Goal: Task Accomplishment & Management: Manage account settings

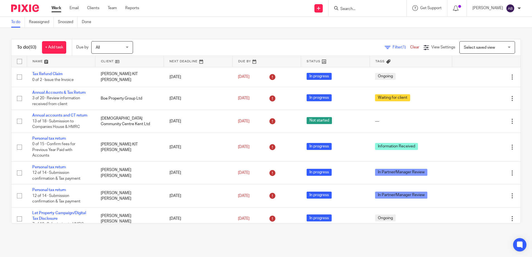
click at [364, 11] on input "Search" at bounding box center [365, 9] width 50 height 5
click at [370, 9] on input "Search" at bounding box center [365, 9] width 50 height 5
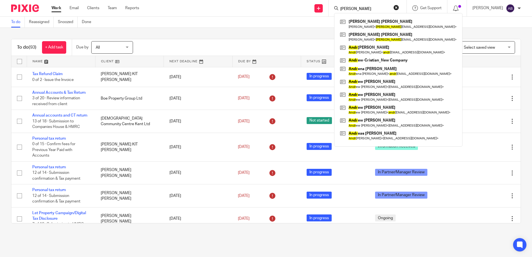
type input "andy"
click at [229, 29] on div "To do (93) + Add task Due by All All Today Tomorrow This week Next week This mo…" at bounding box center [266, 131] width 532 height 207
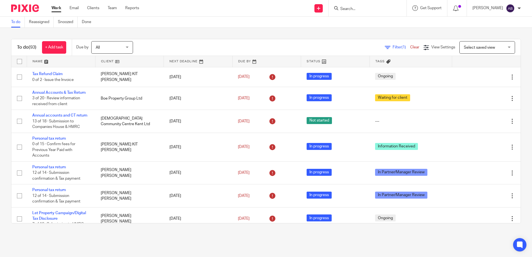
click at [368, 10] on input "Search" at bounding box center [365, 9] width 50 height 5
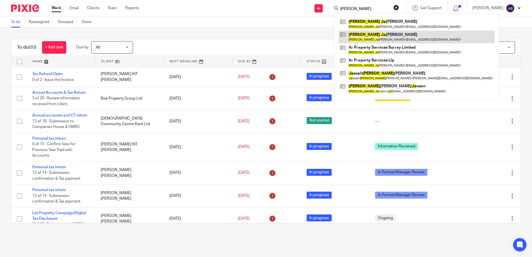
type input "andrew jo"
click at [391, 36] on link at bounding box center [416, 37] width 156 height 13
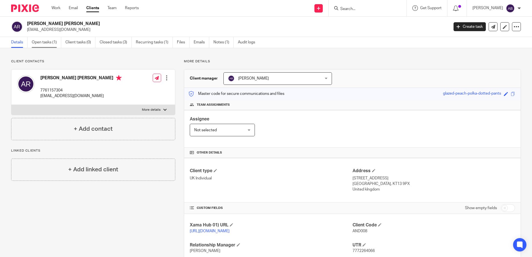
click at [46, 42] on link "Open tasks (1)" at bounding box center [46, 42] width 29 height 11
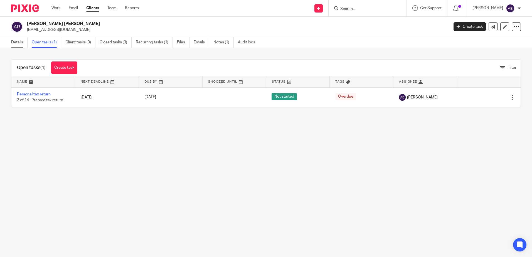
click at [19, 46] on link "Details" at bounding box center [19, 42] width 16 height 11
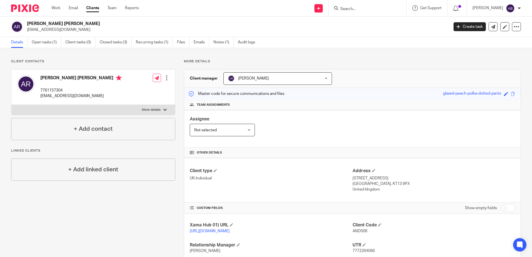
drag, startPoint x: 104, startPoint y: 24, endPoint x: 6, endPoint y: 23, distance: 97.9
click at [6, 23] on div "Andrew John Roque Rodrigues ajr64@hotmail.com Create task Update from Companies…" at bounding box center [266, 27] width 532 height 20
copy div "Andrew John Roque Rodrigues"
click at [111, 29] on p "ajr64@hotmail.com" at bounding box center [236, 30] width 418 height 6
drag, startPoint x: 96, startPoint y: 24, endPoint x: 34, endPoint y: 26, distance: 62.3
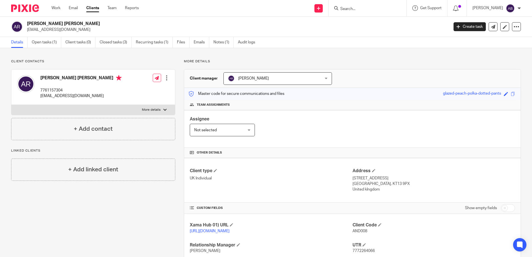
click at [34, 26] on h2 "Andrew John Roque Rodrigues" at bounding box center [194, 24] width 334 height 6
drag, startPoint x: 34, startPoint y: 26, endPoint x: 93, endPoint y: 24, distance: 58.7
click at [93, 24] on h2 "[PERSON_NAME] [PERSON_NAME]" at bounding box center [194, 24] width 334 height 6
drag, startPoint x: 94, startPoint y: 24, endPoint x: 28, endPoint y: 21, distance: 66.8
click at [28, 21] on h2 "Andrew John Roque Rodrigues" at bounding box center [194, 24] width 334 height 6
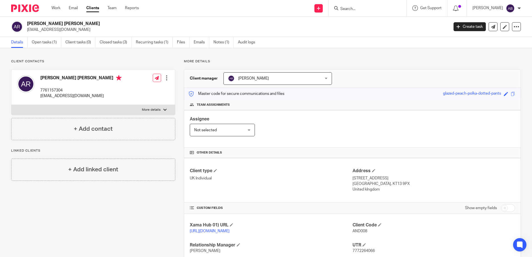
copy h2 "Andrew John Roque Rodrigues"
drag, startPoint x: 105, startPoint y: 79, endPoint x: 32, endPoint y: 79, distance: 72.6
click at [32, 79] on div "Andrew John Roque Rodrigues 7761157304 ajr64@hotmail.com" at bounding box center [69, 86] width 105 height 29
copy div "Andrew John Roque Rodrigues"
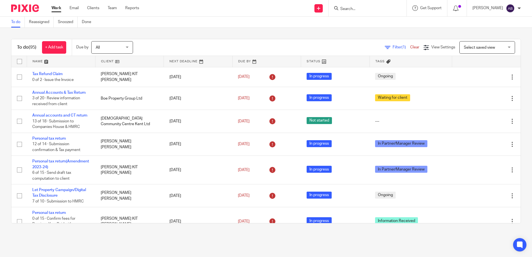
click at [384, 9] on div at bounding box center [367, 8] width 78 height 16
click at [384, 9] on input "Search" at bounding box center [365, 9] width 50 height 5
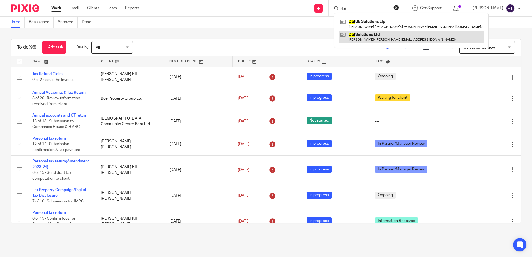
type input "dtd"
click at [388, 38] on link at bounding box center [410, 37] width 145 height 13
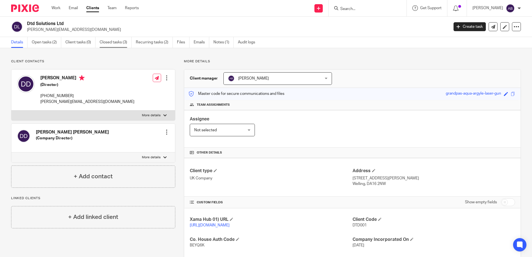
click at [112, 42] on link "Closed tasks (3)" at bounding box center [116, 42] width 32 height 11
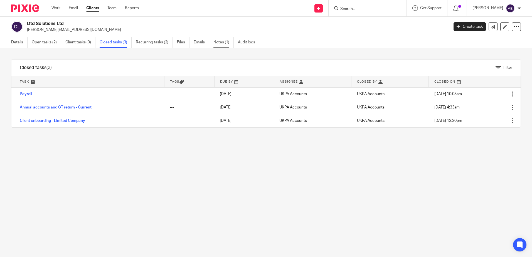
click at [215, 43] on link "Notes (1)" at bounding box center [223, 42] width 20 height 11
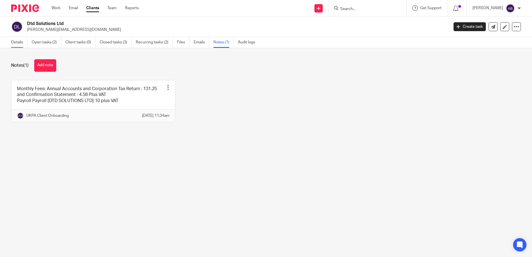
click at [17, 43] on link "Details" at bounding box center [19, 42] width 16 height 11
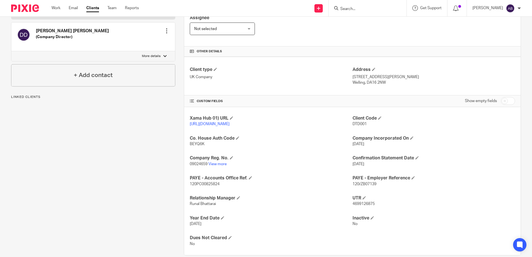
scroll to position [111, 0]
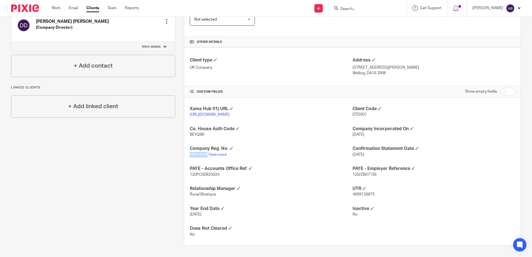
drag, startPoint x: 189, startPoint y: 160, endPoint x: 206, endPoint y: 160, distance: 17.0
click at [206, 157] on span "09024659" at bounding box center [199, 155] width 18 height 4
copy span "09024659"
drag, startPoint x: 204, startPoint y: 140, endPoint x: 189, endPoint y: 139, distance: 15.1
click at [190, 137] on p "BEYQ6K" at bounding box center [271, 135] width 162 height 6
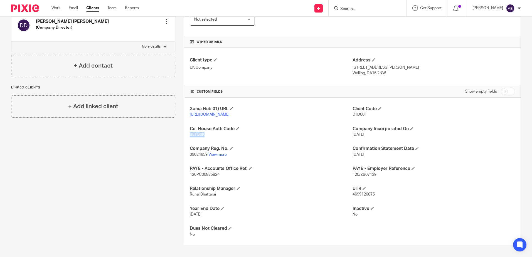
copy span "BEYQ6K"
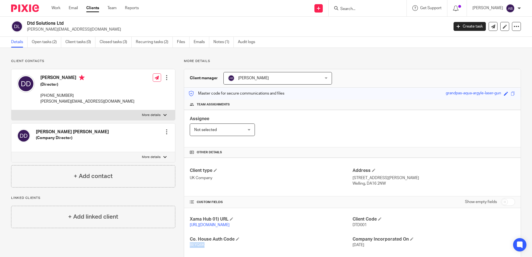
scroll to position [0, 0]
click at [218, 41] on link "Notes (1)" at bounding box center [223, 42] width 20 height 11
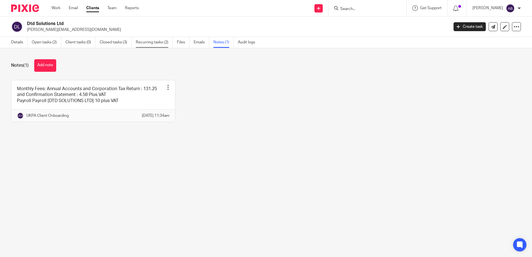
click at [157, 45] on link "Recurring tasks (2)" at bounding box center [154, 42] width 37 height 11
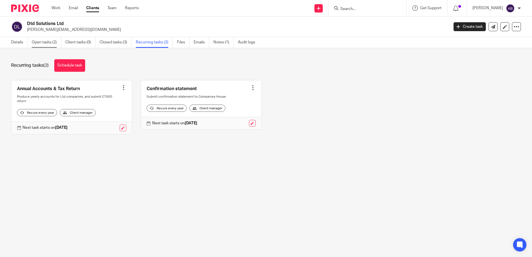
click at [46, 39] on link "Open tasks (2)" at bounding box center [46, 42] width 29 height 11
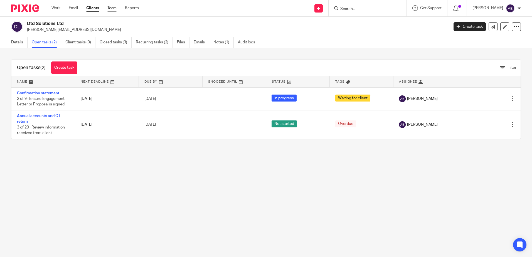
click at [113, 7] on link "Team" at bounding box center [111, 8] width 9 height 6
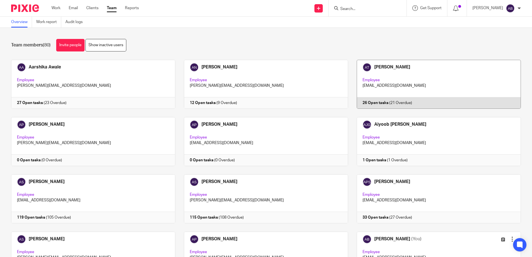
click at [362, 102] on link at bounding box center [434, 84] width 173 height 49
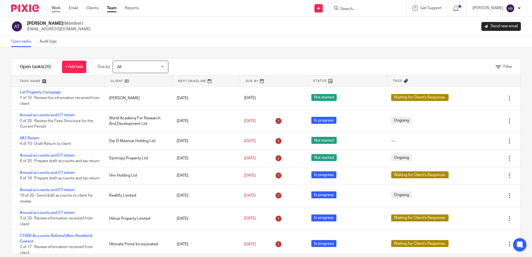
click at [55, 9] on link "Work" at bounding box center [55, 8] width 9 height 6
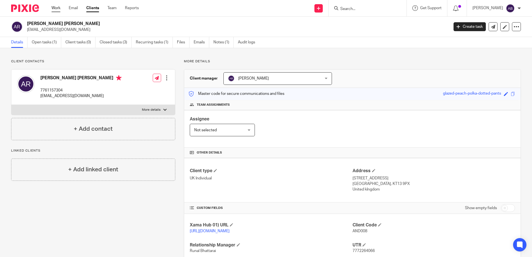
click at [60, 10] on link "Work" at bounding box center [55, 8] width 9 height 6
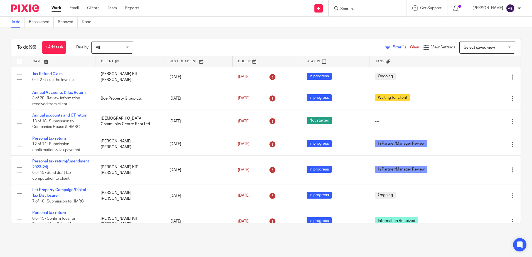
click at [372, 8] on input "Search" at bounding box center [365, 9] width 50 height 5
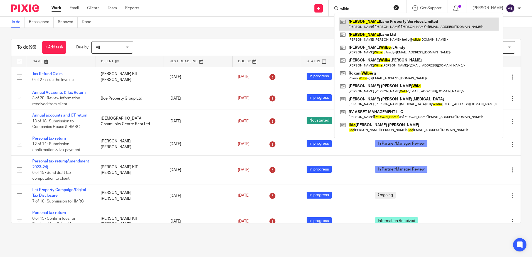
type input "wilde"
click at [390, 21] on link at bounding box center [418, 24] width 160 height 13
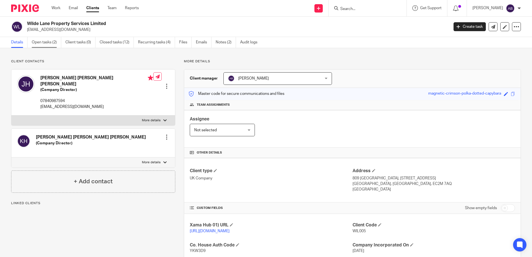
click at [46, 43] on link "Open tasks (2)" at bounding box center [46, 42] width 29 height 11
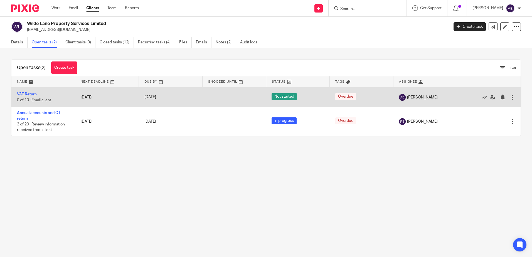
click at [27, 95] on link "VAT Return" at bounding box center [27, 94] width 20 height 4
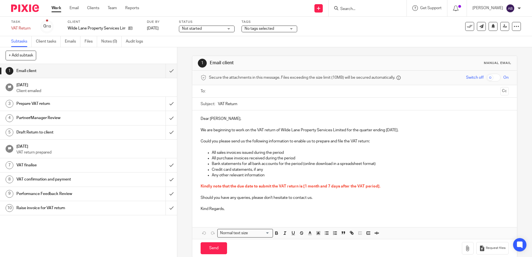
drag, startPoint x: 411, startPoint y: 130, endPoint x: 255, endPoint y: 127, distance: 155.7
click at [255, 127] on p "We are beginning to work on the VAT return of Wilde Lane Property Services Limi…" at bounding box center [354, 130] width 308 height 6
copy p "VAT return of Wilde Lane Property Services Limited for the quarter ending [DATE…"
click at [45, 41] on link "Client tasks" at bounding box center [48, 41] width 25 height 11
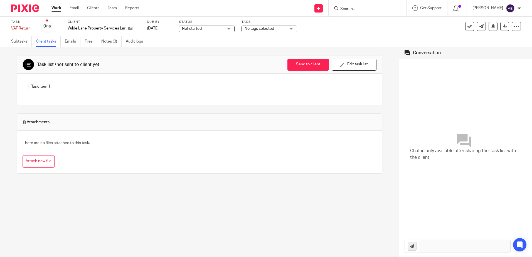
drag, startPoint x: 57, startPoint y: 0, endPoint x: 57, endPoint y: 4, distance: 3.9
click at [57, 0] on div "Work Email Clients Team Reports Work Email Clients Team Reports Settings" at bounding box center [96, 8] width 101 height 16
click at [57, 9] on link "Work" at bounding box center [56, 8] width 10 height 6
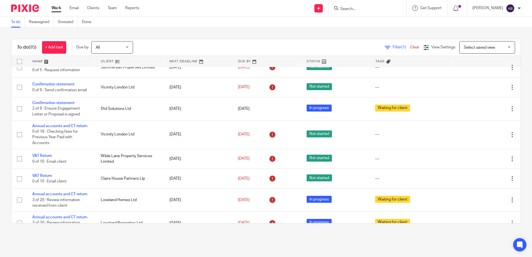
scroll to position [278, 0]
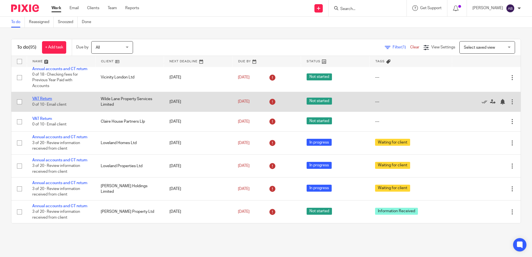
click at [44, 98] on link "VAT Return" at bounding box center [42, 99] width 20 height 4
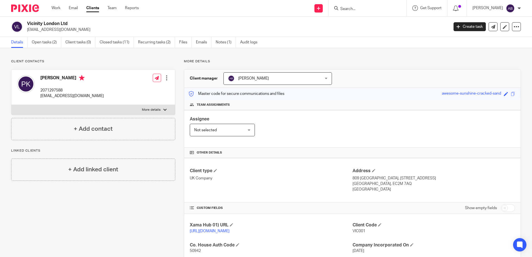
click at [362, 6] on form at bounding box center [369, 8] width 59 height 7
click at [364, 10] on input "Search" at bounding box center [365, 9] width 50 height 5
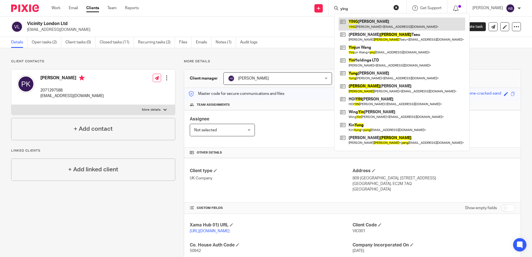
type input "ying"
click at [383, 23] on link at bounding box center [401, 24] width 127 height 13
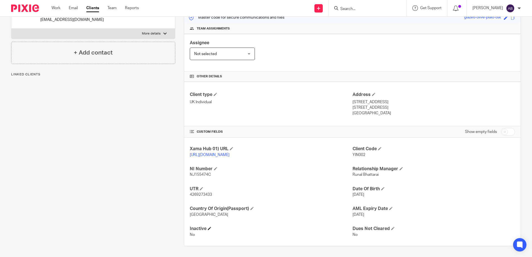
scroll to position [82, 0]
drag, startPoint x: 214, startPoint y: 194, endPoint x: 188, endPoint y: 194, distance: 26.4
click at [188, 194] on div "Xama Hub 01) URL [URL][DOMAIN_NAME] Client Code YIN002 NI Number NJ155474C Rela…" at bounding box center [352, 191] width 336 height 108
copy span "4269273433"
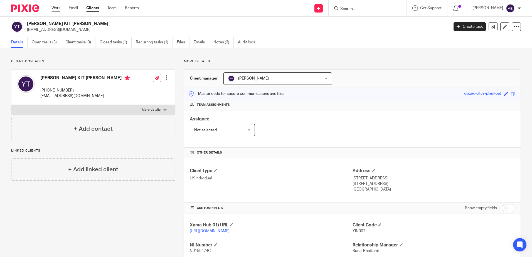
click at [56, 9] on link "Work" at bounding box center [55, 8] width 9 height 6
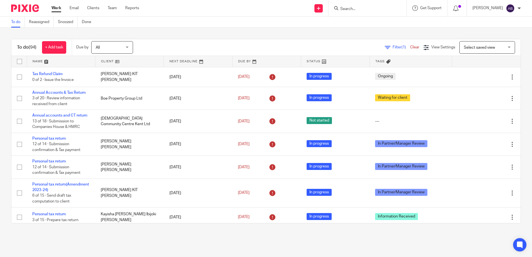
click at [363, 8] on input "Search" at bounding box center [365, 9] width 50 height 5
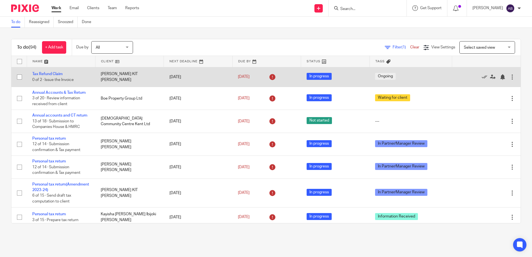
click at [49, 72] on td "Tax Refund Claim 0 of 2 · Issue the Invoice" at bounding box center [61, 77] width 68 height 20
click at [53, 75] on link "Tax Refund Claim" at bounding box center [47, 74] width 30 height 4
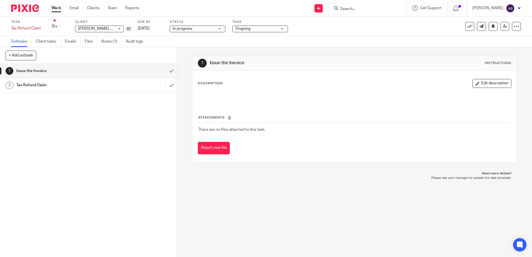
click at [95, 28] on span "[PERSON_NAME] KIT [PERSON_NAME]" at bounding box center [112, 29] width 68 height 4
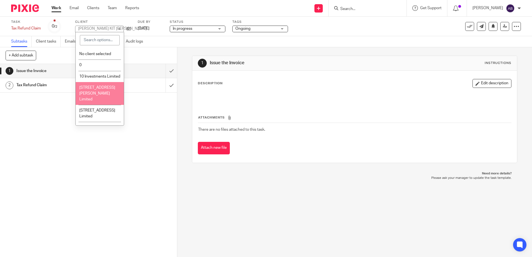
click at [49, 110] on div "1 Issue the Invoice 2 Tax Refund Claim" at bounding box center [88, 160] width 177 height 193
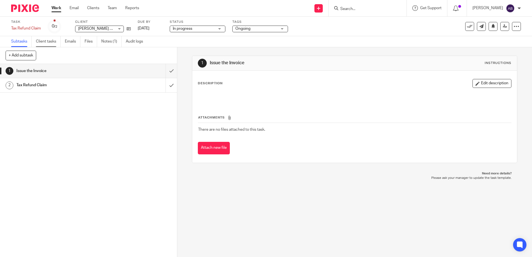
click at [51, 44] on link "Client tasks" at bounding box center [48, 41] width 25 height 11
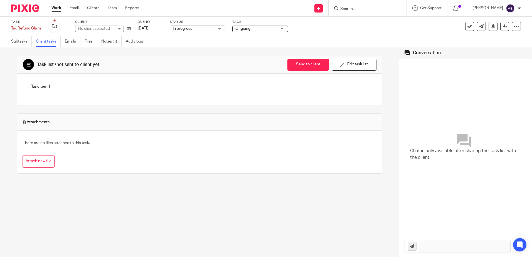
click at [360, 11] on input "Search" at bounding box center [365, 9] width 50 height 5
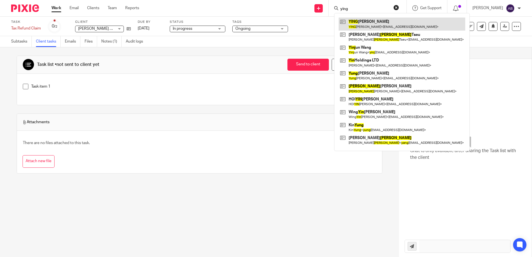
type input "ying"
click at [373, 22] on link at bounding box center [401, 24] width 127 height 13
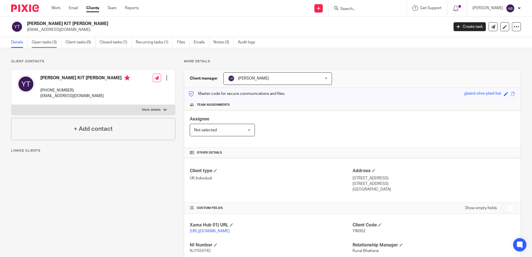
click at [41, 40] on link "Open tasks (3)" at bounding box center [46, 42] width 29 height 11
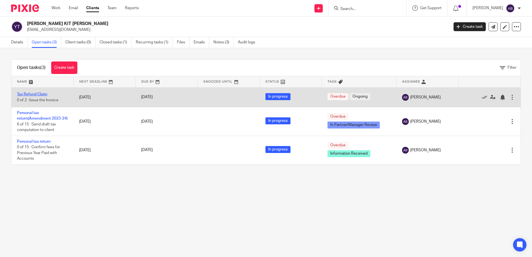
click at [33, 93] on link "Tax Refund Claim" at bounding box center [32, 94] width 30 height 4
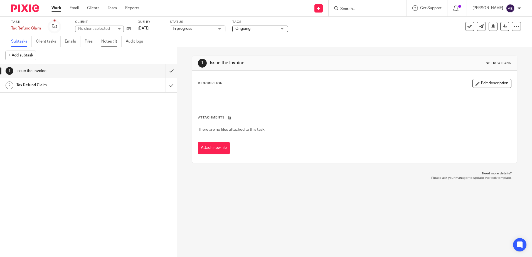
click at [110, 40] on link "Notes (1)" at bounding box center [111, 41] width 20 height 11
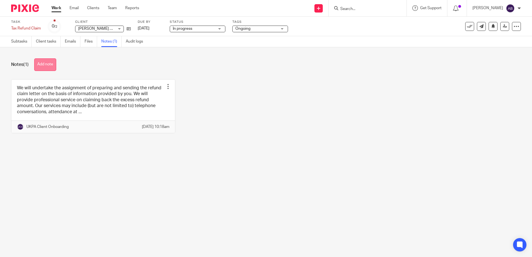
click at [42, 65] on button "Add note" at bounding box center [45, 64] width 22 height 13
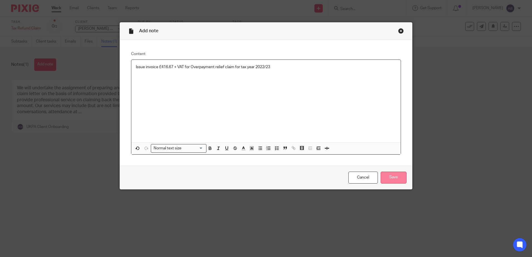
click at [394, 179] on input "Save" at bounding box center [393, 178] width 26 height 12
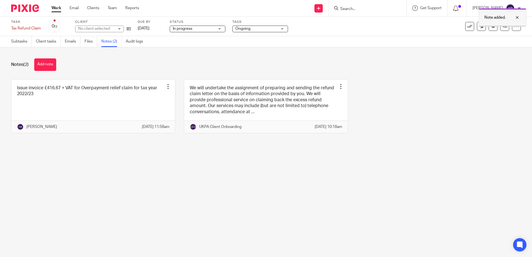
click at [516, 17] on div at bounding box center [512, 17] width 15 height 7
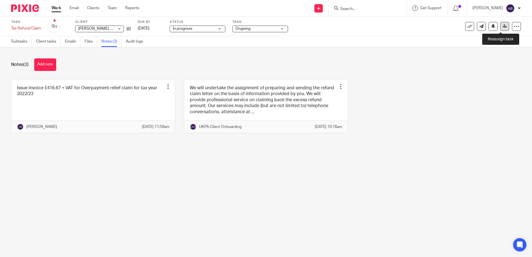
click at [502, 26] on icon at bounding box center [504, 26] width 4 height 4
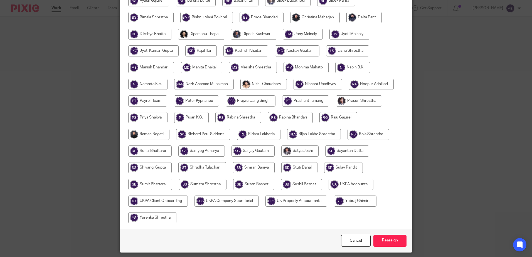
scroll to position [157, 0]
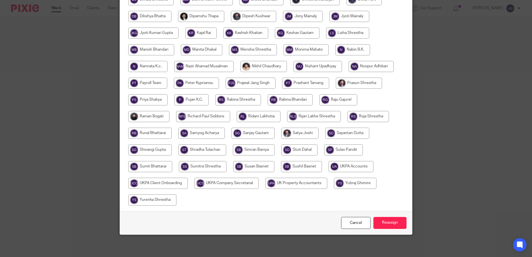
click at [341, 166] on input "radio" at bounding box center [350, 166] width 45 height 11
radio input "true"
click at [388, 225] on input "Reassign" at bounding box center [389, 223] width 33 height 12
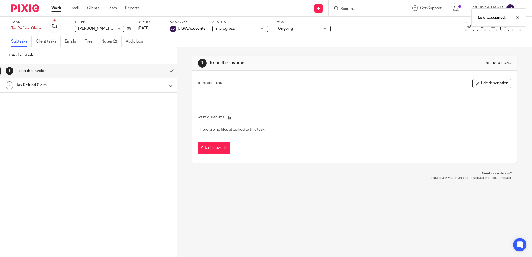
click at [365, 10] on div "Task reassigned." at bounding box center [396, 16] width 260 height 21
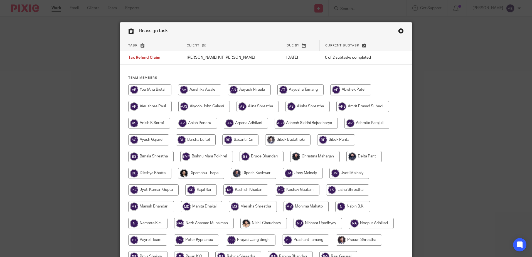
click at [398, 30] on link "Close this dialog window" at bounding box center [401, 32] width 6 height 8
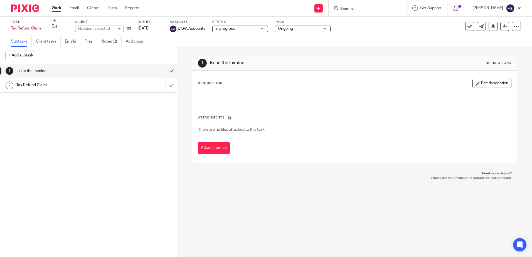
click at [366, 11] on input "Search" at bounding box center [365, 9] width 50 height 5
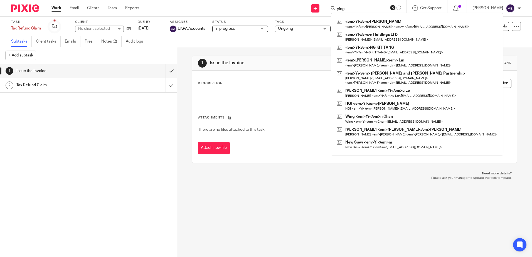
type input "ying"
click button "submit" at bounding box center [0, 0] width 0 height 0
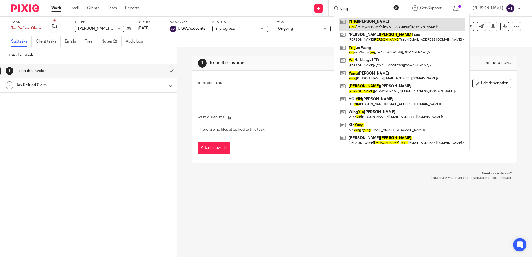
click at [373, 23] on link at bounding box center [401, 24] width 127 height 13
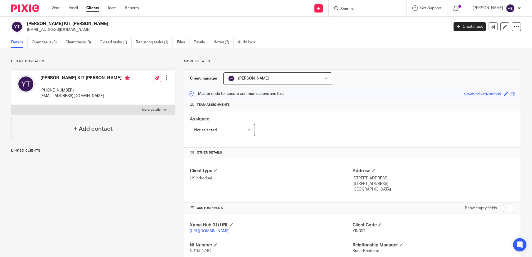
click at [37, 35] on div "[PERSON_NAME] KIT [PERSON_NAME] [EMAIL_ADDRESS][DOMAIN_NAME] Create task Update…" at bounding box center [266, 27] width 532 height 20
click at [42, 42] on link "Open tasks (3)" at bounding box center [46, 42] width 29 height 11
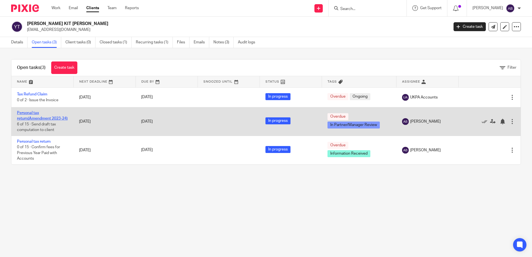
click at [31, 117] on link "Personal tax return(Amendment 2023-24)" at bounding box center [42, 115] width 51 height 9
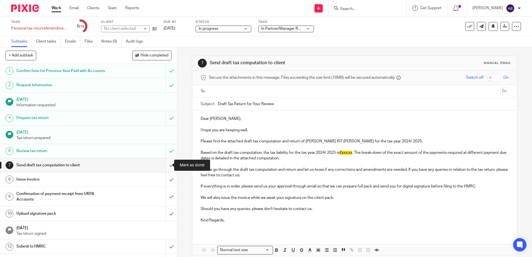
click at [165, 164] on input "submit" at bounding box center [88, 165] width 177 height 14
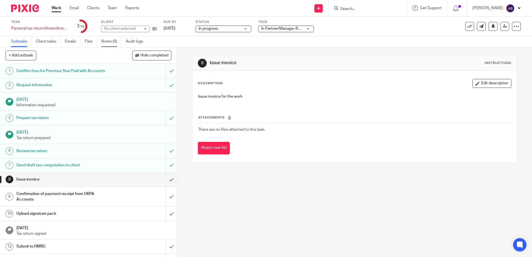
click at [106, 42] on link "Notes (0)" at bounding box center [111, 41] width 20 height 11
click at [112, 43] on link "Notes (0)" at bounding box center [111, 41] width 20 height 11
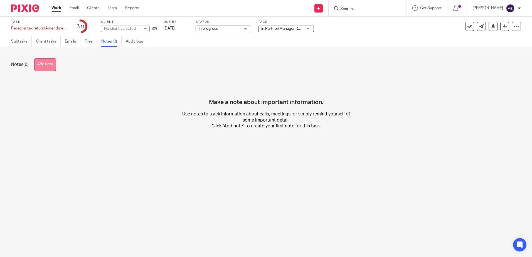
click at [49, 68] on button "Add note" at bounding box center [45, 64] width 22 height 13
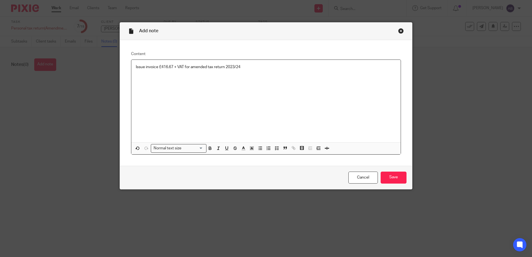
click at [171, 66] on p "Issue invoice £416.67 + VAT for amended tax return 2023/24" at bounding box center [266, 67] width 260 height 6
click at [397, 177] on input "Save" at bounding box center [393, 178] width 26 height 12
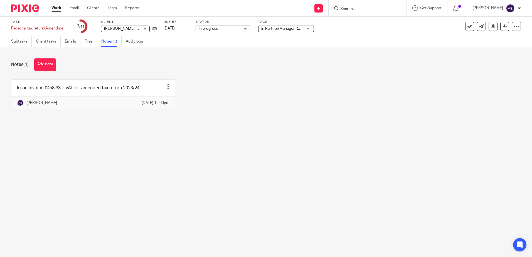
click at [214, 129] on div "Notes (1) Add note Issue invoice £458.33 + VAT for amended tax return 2023/24 E…" at bounding box center [266, 87] width 532 height 81
click at [502, 26] on icon at bounding box center [504, 26] width 4 height 4
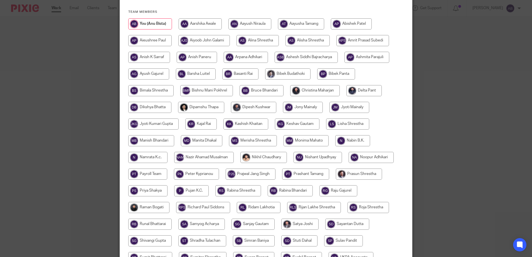
scroll to position [157, 0]
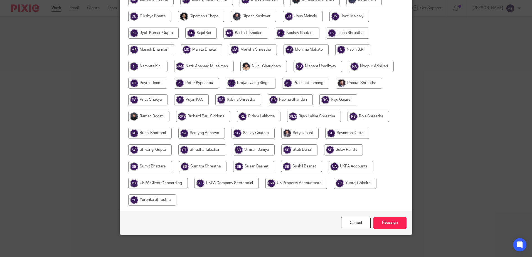
click at [350, 166] on input "radio" at bounding box center [350, 166] width 45 height 11
radio input "true"
click at [386, 222] on input "Reassign" at bounding box center [389, 223] width 33 height 12
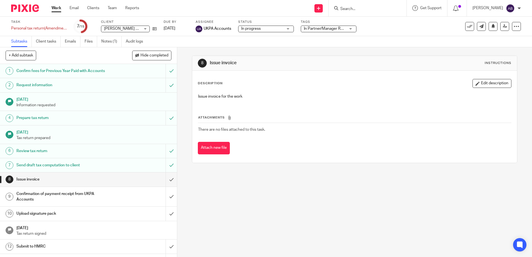
click at [368, 11] on input "Search" at bounding box center [365, 9] width 50 height 5
type input "vicinity lon"
click at [377, 20] on link at bounding box center [385, 24] width 94 height 13
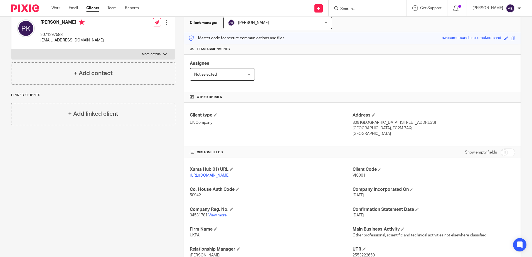
scroll to position [111, 0]
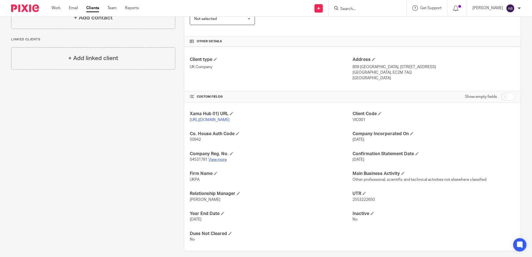
click at [217, 162] on link "View more" at bounding box center [217, 160] width 18 height 4
